Goal: Task Accomplishment & Management: Manage account settings

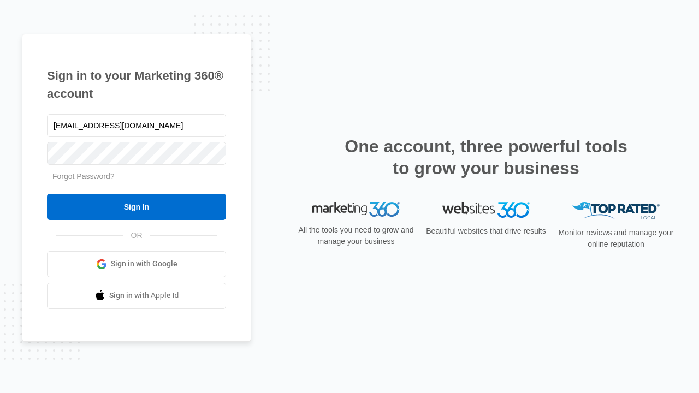
type input "[EMAIL_ADDRESS][DOMAIN_NAME]"
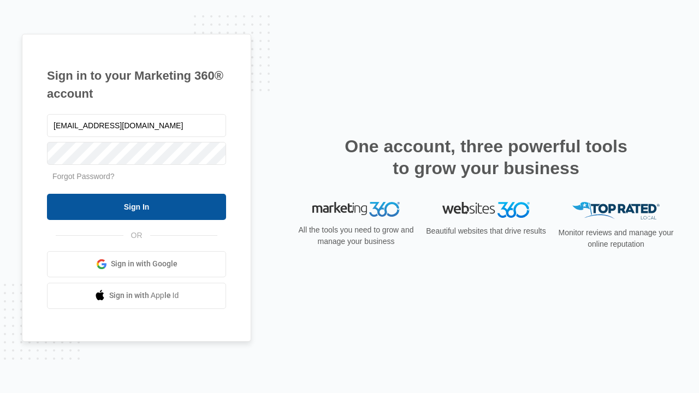
click at [137, 206] on input "Sign In" at bounding box center [136, 207] width 179 height 26
